Goal: Find specific page/section: Find specific page/section

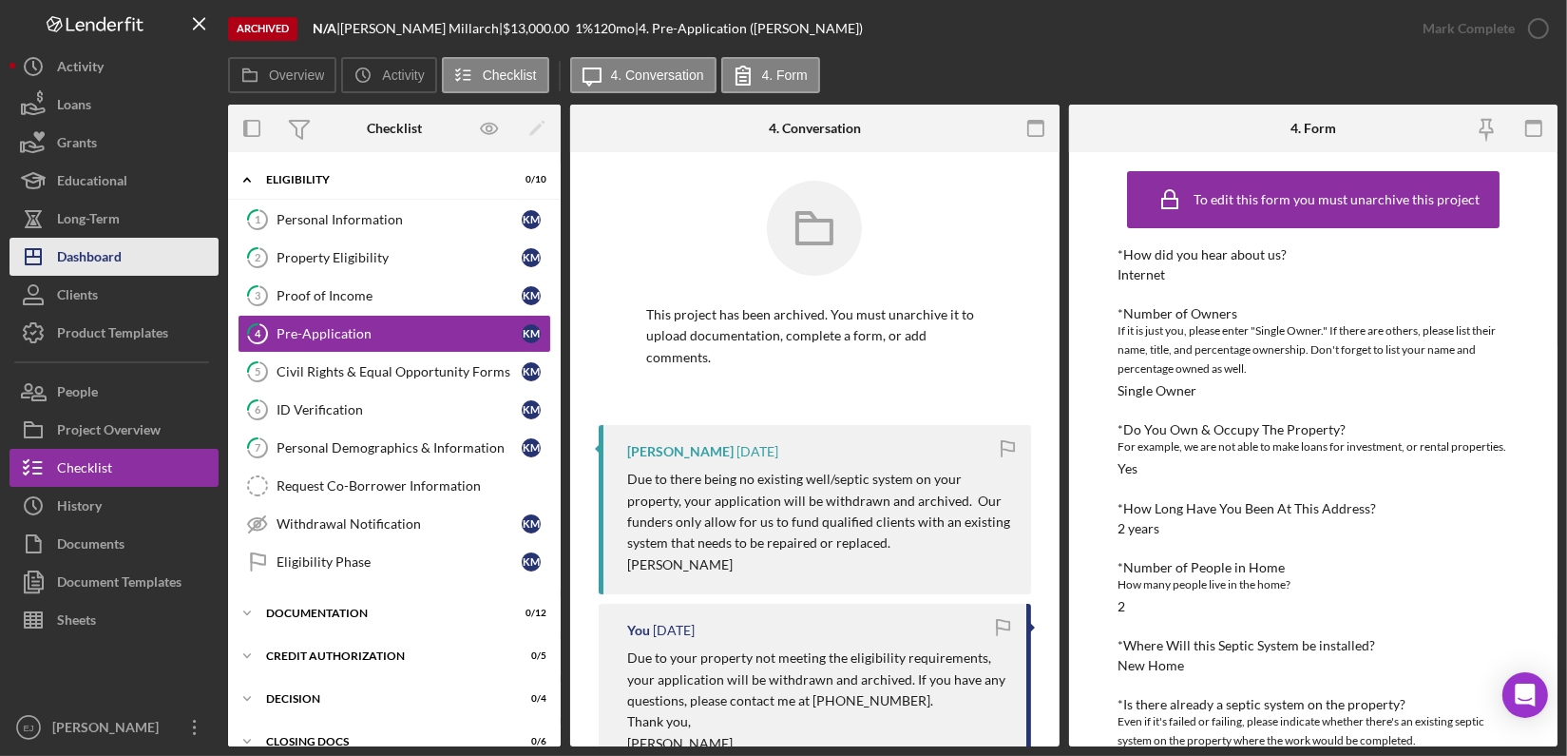
click at [118, 267] on div "Dashboard" at bounding box center [89, 259] width 65 height 43
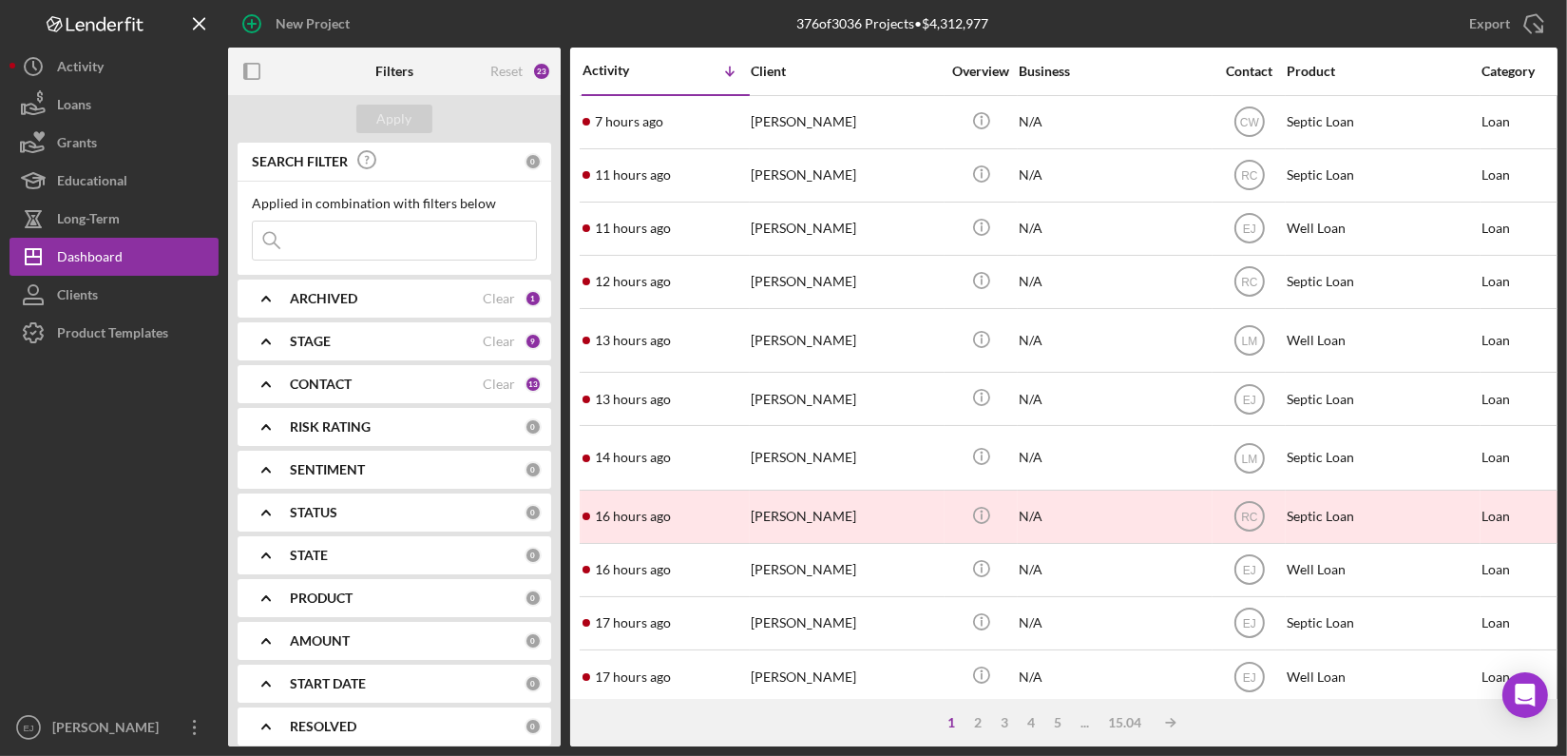
click at [354, 239] on input at bounding box center [394, 240] width 283 height 38
type input "[PERSON_NAME]"
click at [415, 124] on button "Apply" at bounding box center [394, 119] width 76 height 29
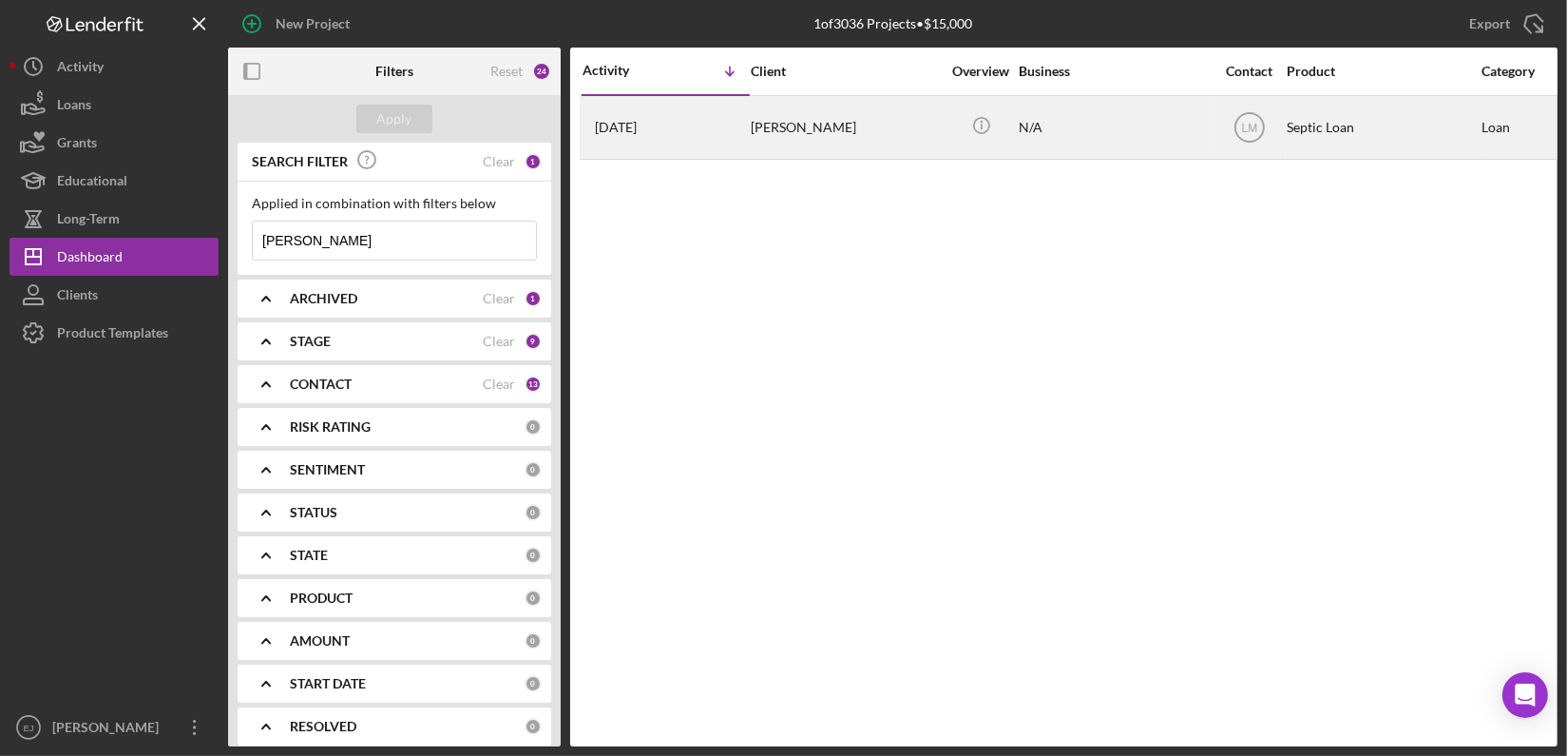
click at [778, 127] on div "[PERSON_NAME]" at bounding box center [846, 127] width 190 height 61
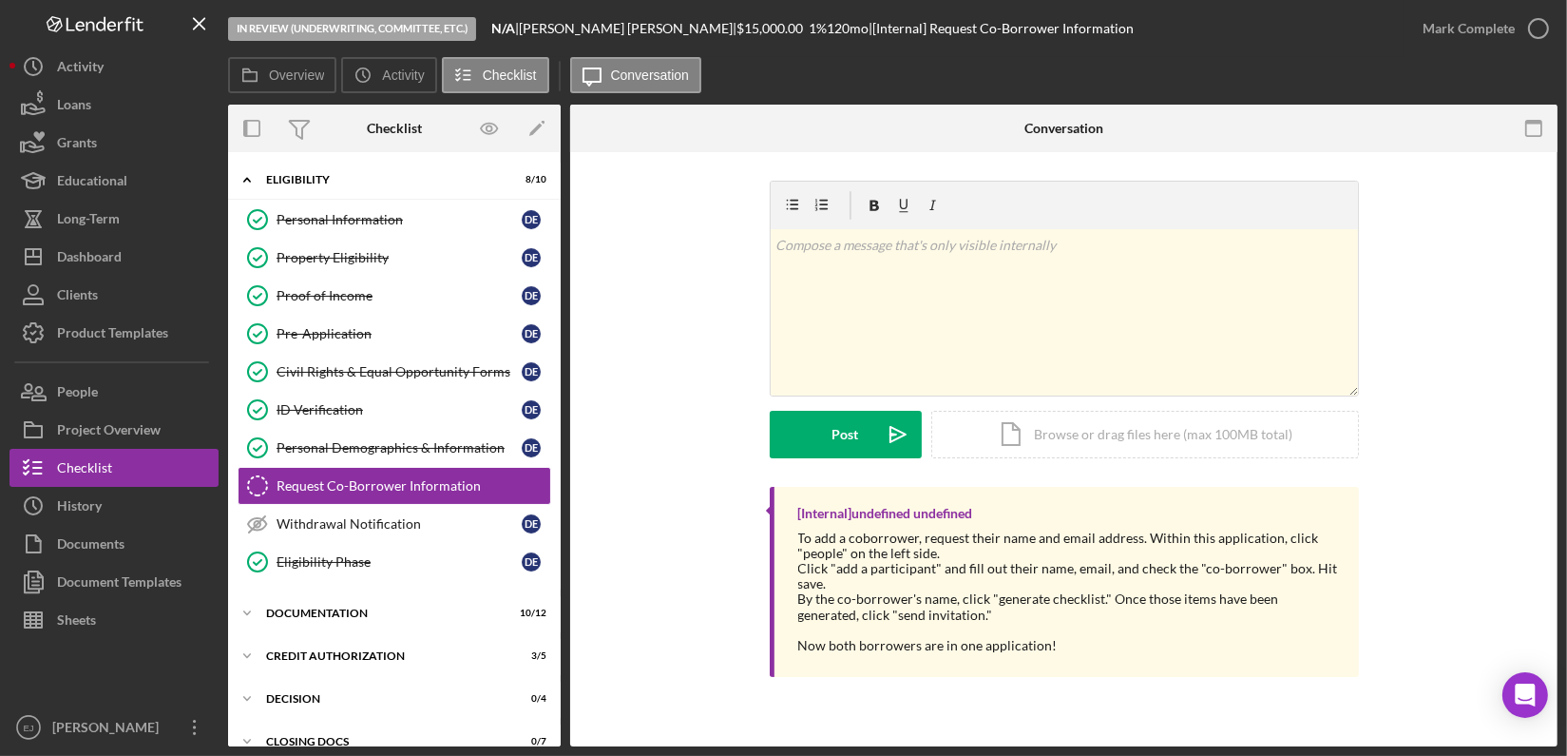
scroll to position [34, 0]
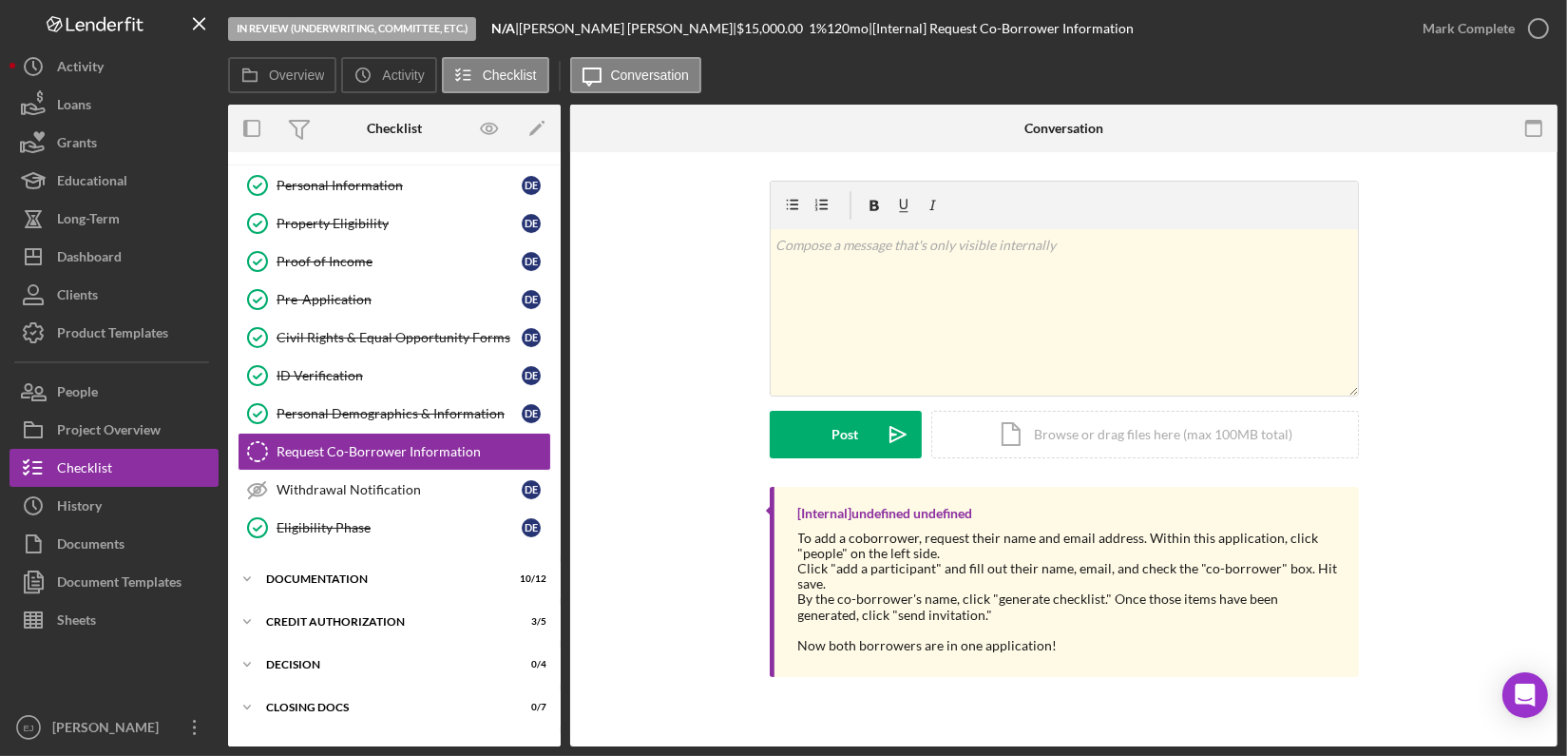
click at [566, 169] on div "Overview Internal Workflow Stage In Review (Underwriting, Committee, Etc.) Icon…" at bounding box center [893, 426] width 1330 height 642
click at [145, 261] on button "Icon/Dashboard Dashboard" at bounding box center [114, 257] width 209 height 38
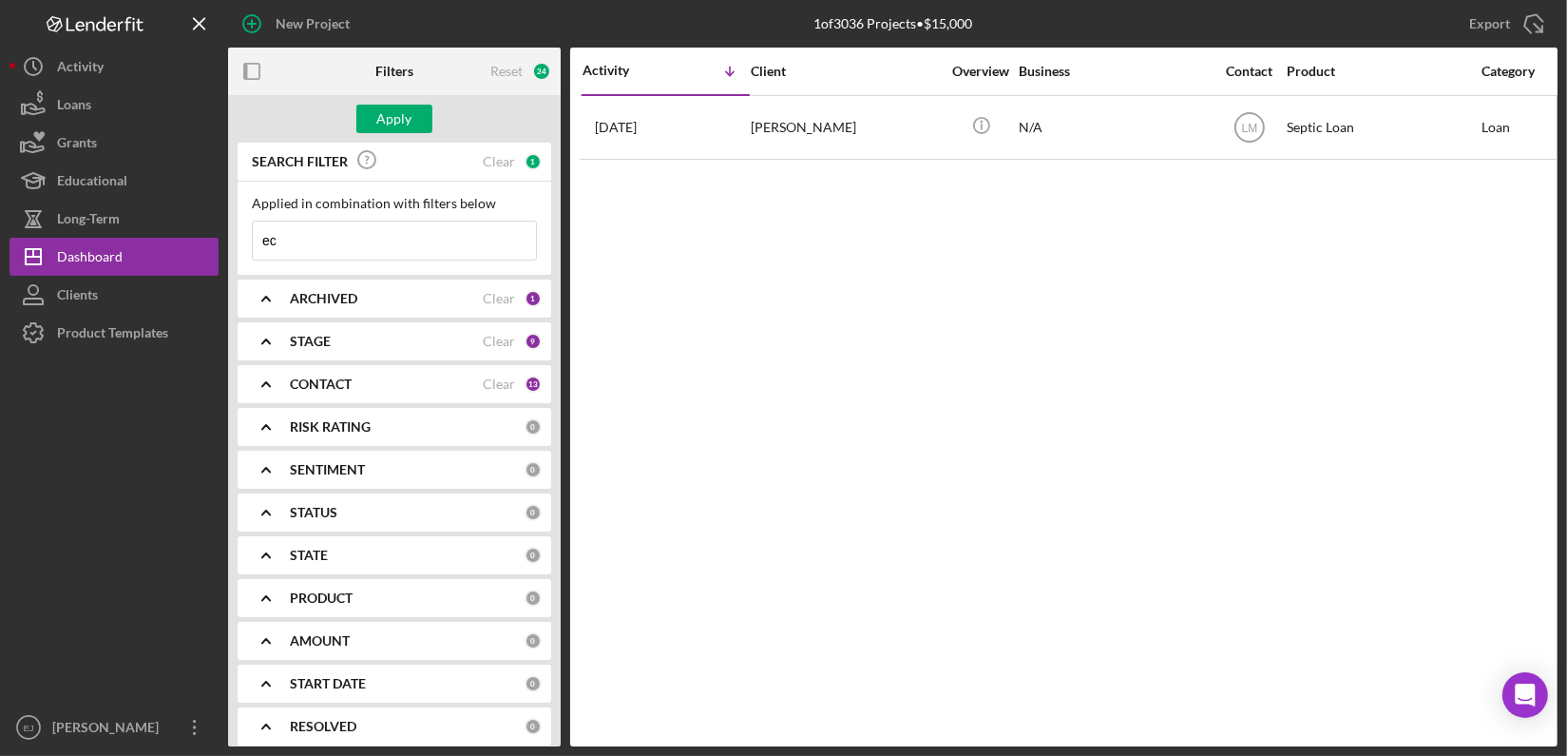
type input "e"
